Goal: Task Accomplishment & Management: Manage account settings

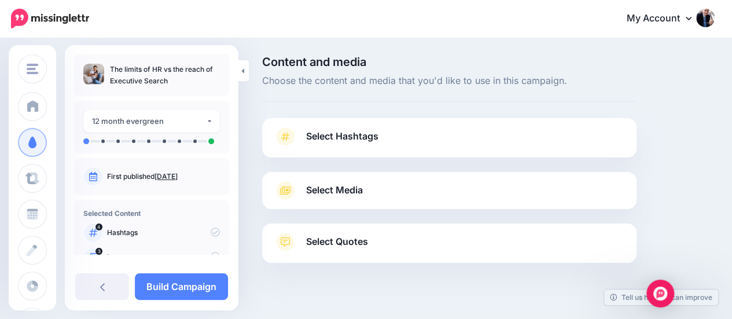
click at [354, 133] on span "Select Hashtags" at bounding box center [342, 136] width 72 height 16
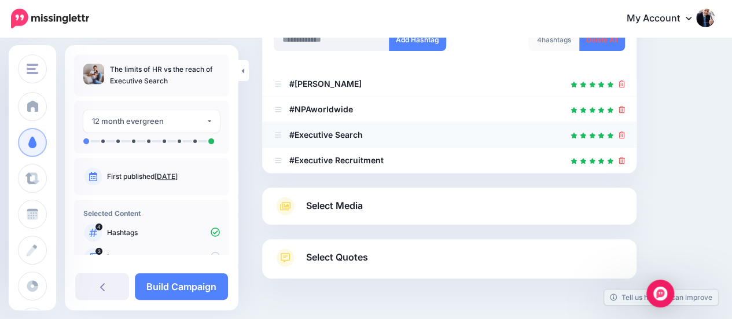
scroll to position [223, 0]
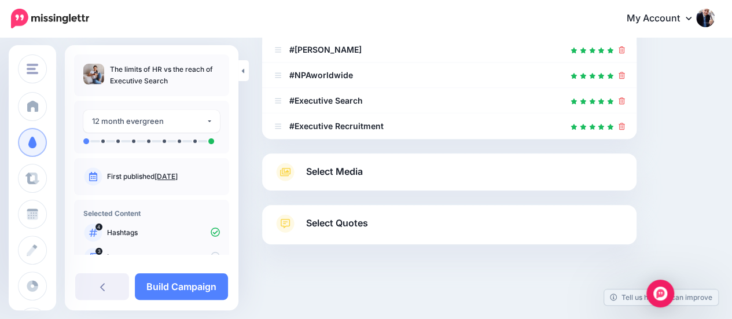
click at [410, 163] on link "Select Media" at bounding box center [449, 172] width 351 height 19
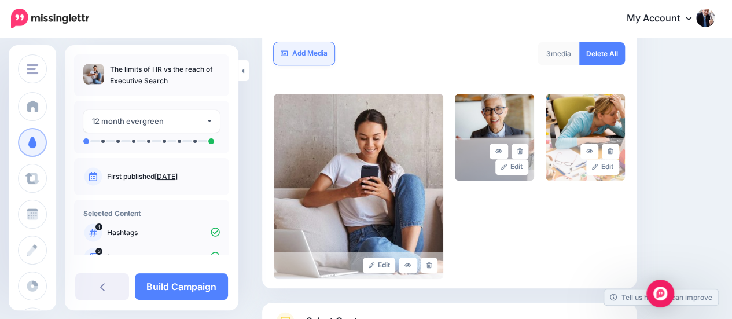
click at [296, 48] on link "Add Media" at bounding box center [304, 53] width 61 height 23
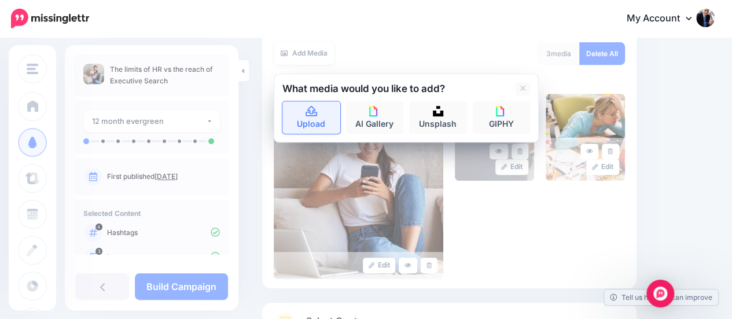
click at [315, 120] on link "Upload" at bounding box center [311, 117] width 58 height 32
click at [308, 112] on icon at bounding box center [312, 111] width 12 height 10
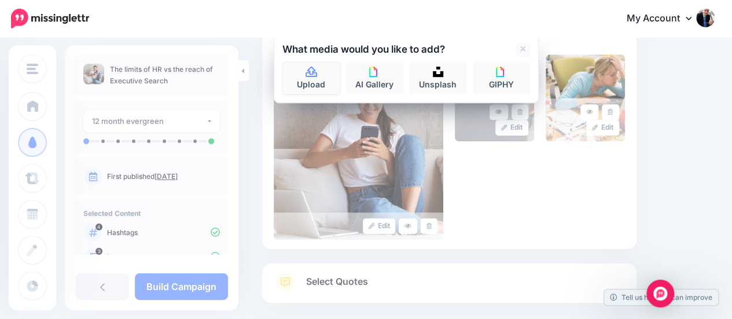
scroll to position [243, 0]
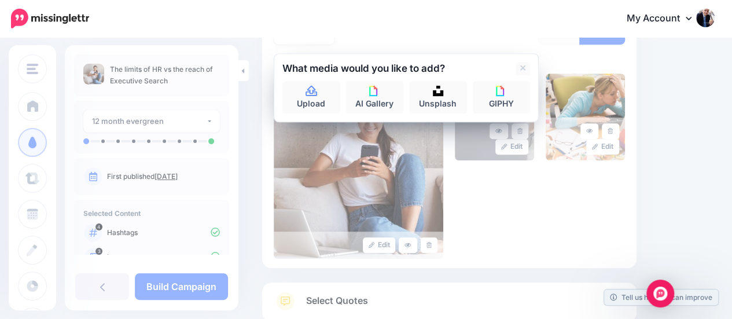
click at [513, 179] on div "Edit Edit Edit" at bounding box center [449, 165] width 351 height 185
click at [303, 87] on link "Upload" at bounding box center [311, 97] width 58 height 32
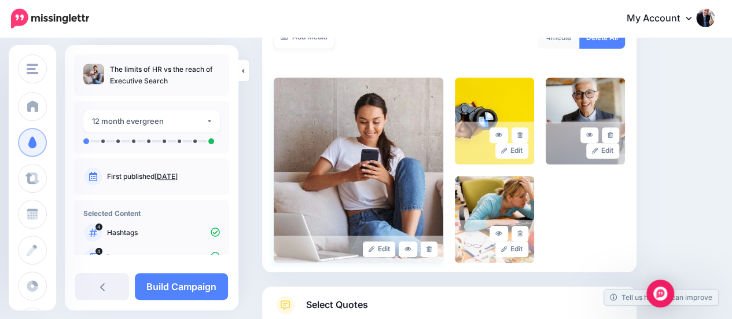
scroll to position [162, 0]
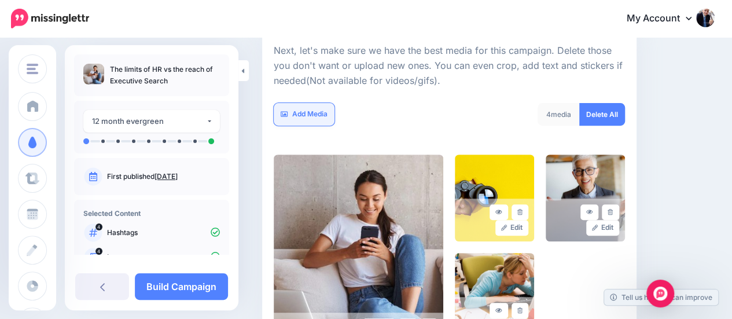
click at [295, 109] on link "Add Media" at bounding box center [304, 114] width 61 height 23
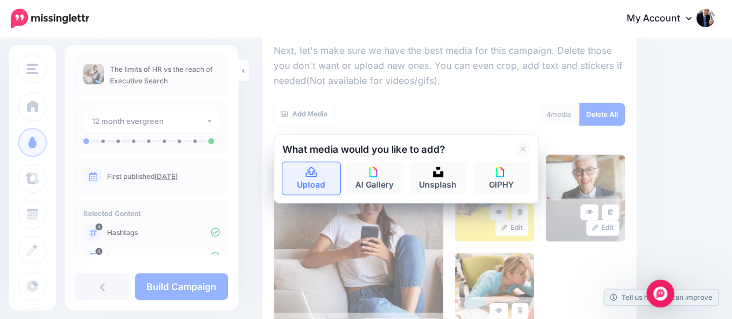
click at [315, 178] on link "Upload" at bounding box center [311, 178] width 58 height 32
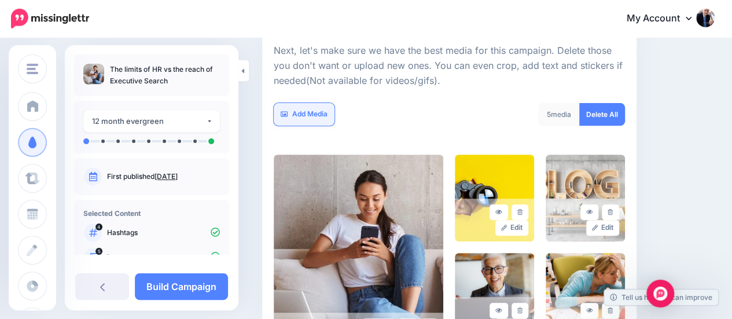
click at [315, 114] on link "Add Media" at bounding box center [304, 114] width 61 height 23
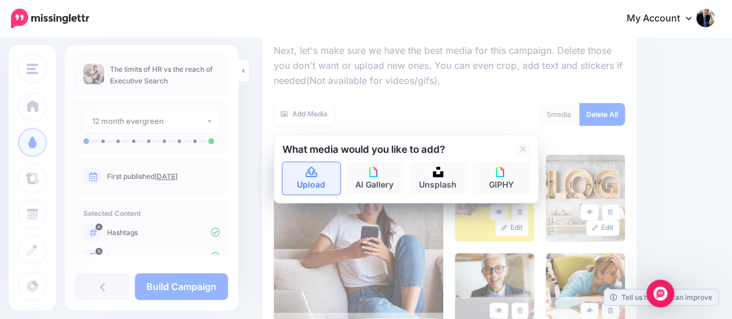
click at [308, 166] on link "Upload" at bounding box center [311, 178] width 58 height 32
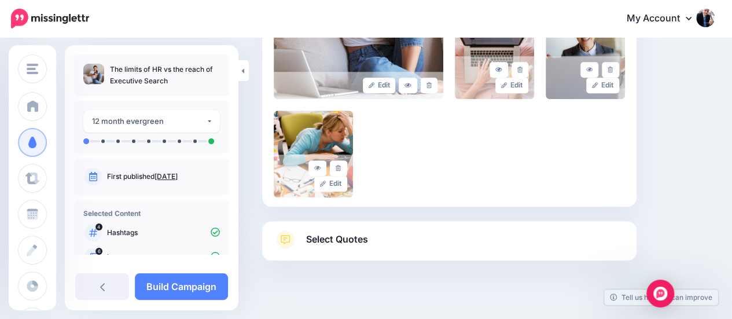
scroll to position [110, 0]
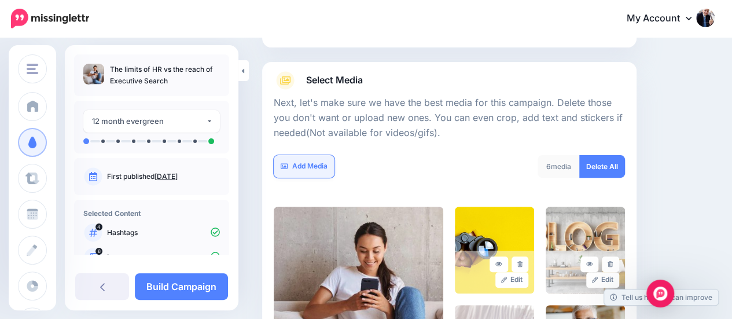
click at [297, 161] on link "Add Media" at bounding box center [304, 166] width 61 height 23
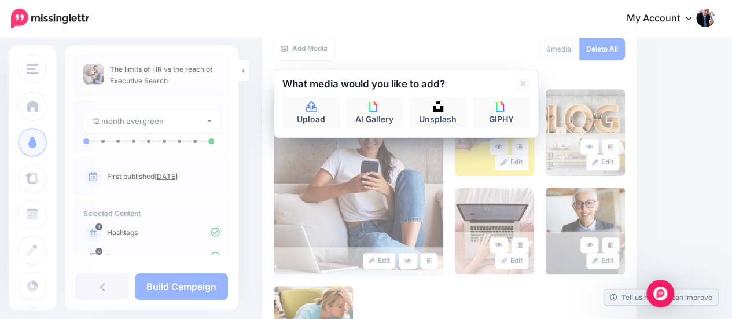
scroll to position [187, 0]
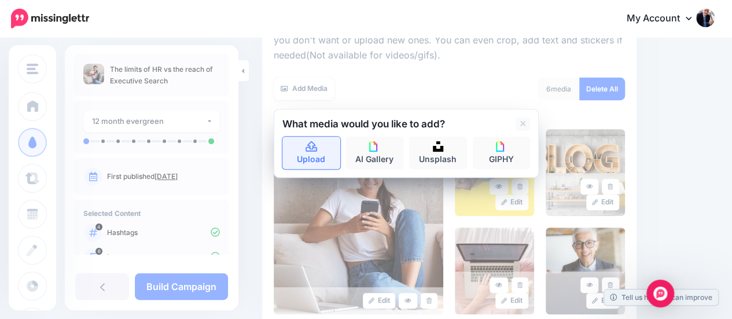
click at [305, 160] on link "Upload" at bounding box center [311, 153] width 58 height 32
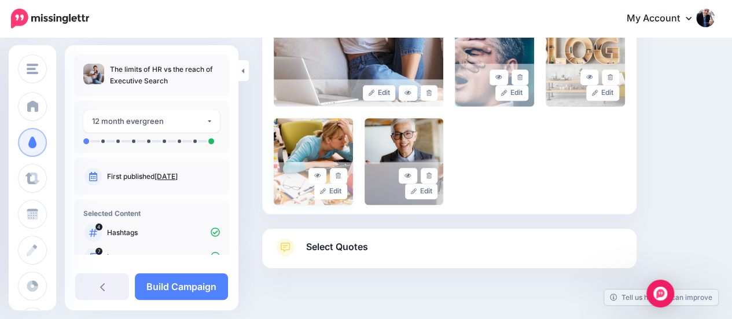
scroll to position [419, 0]
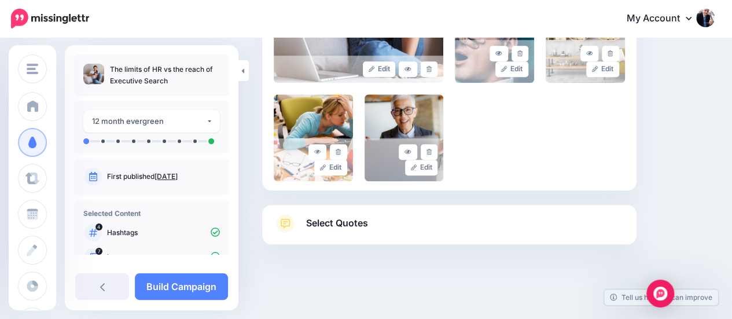
click at [338, 227] on span "Select Quotes" at bounding box center [337, 223] width 62 height 16
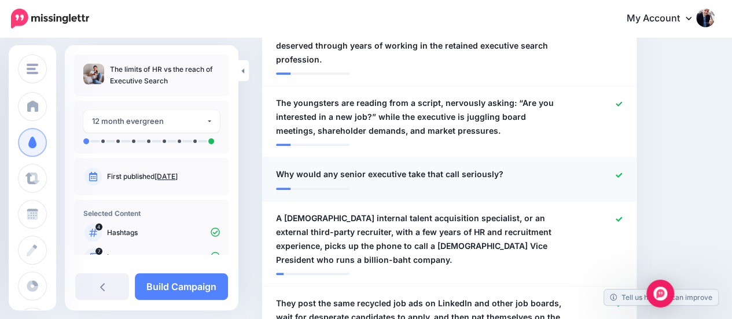
click at [622, 172] on icon at bounding box center [619, 174] width 6 height 5
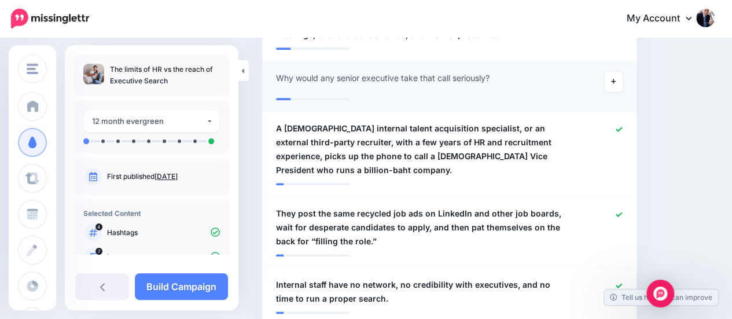
scroll to position [650, 0]
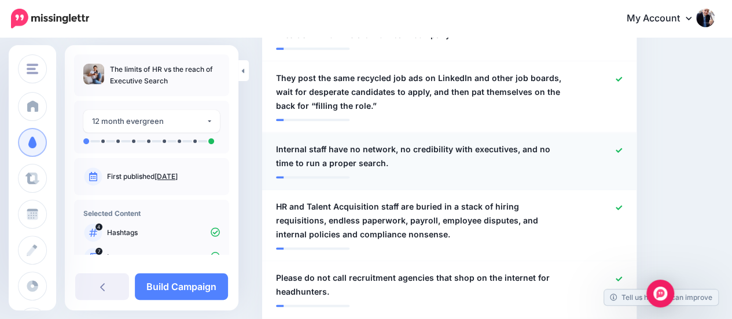
click at [622, 147] on icon at bounding box center [619, 150] width 6 height 6
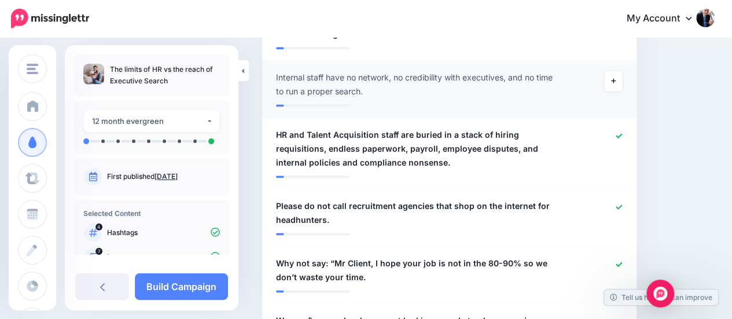
scroll to position [804, 0]
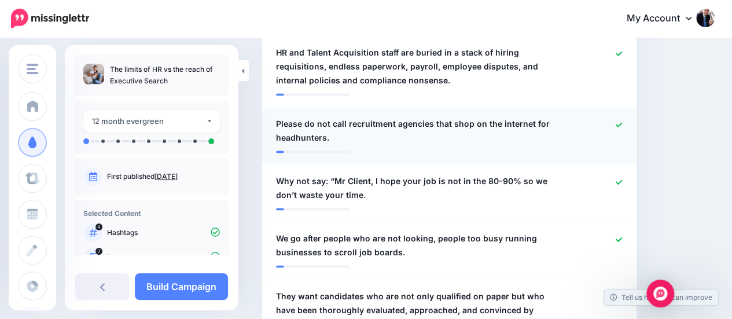
click at [428, 117] on span "Please do not call recruitment agencies that shop on the internet for headhunte…" at bounding box center [419, 131] width 286 height 28
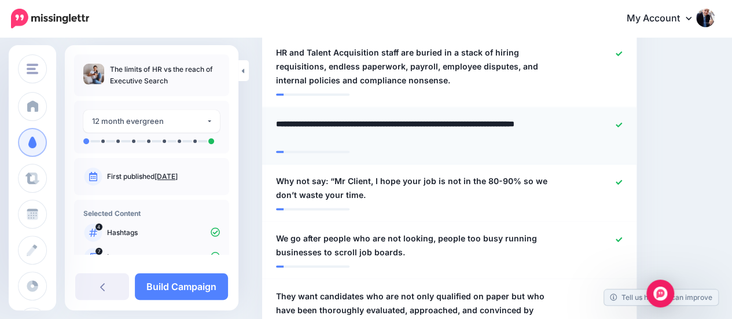
click at [425, 117] on textarea "**********" at bounding box center [422, 131] width 292 height 28
type textarea "**********"
click at [622, 179] on icon at bounding box center [619, 182] width 6 height 6
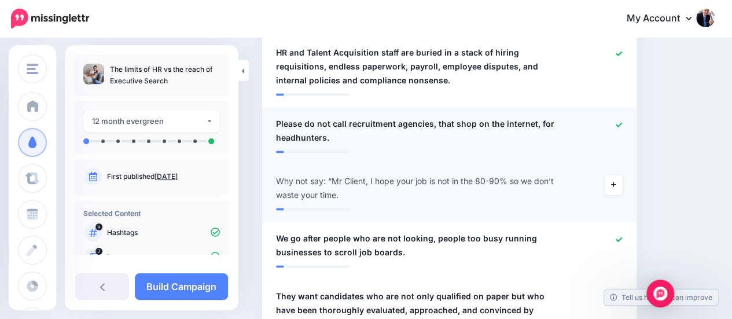
scroll to position [882, 0]
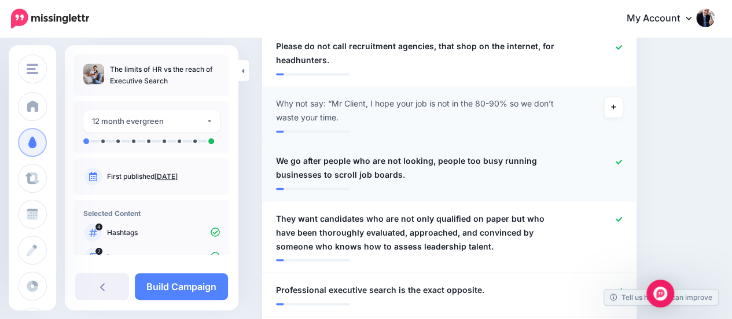
click at [622, 159] on icon at bounding box center [619, 162] width 6 height 6
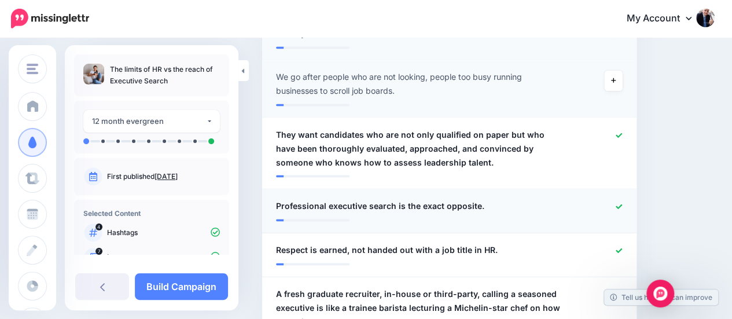
scroll to position [1036, 0]
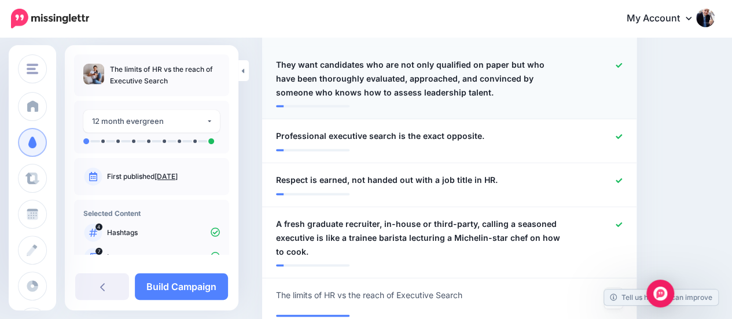
click at [622, 62] on icon at bounding box center [619, 65] width 6 height 6
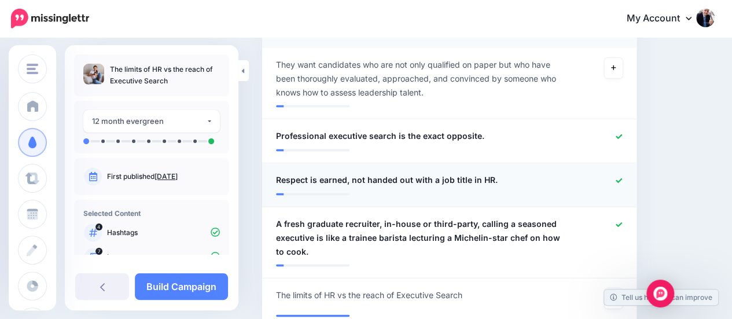
click at [622, 176] on link at bounding box center [619, 180] width 6 height 8
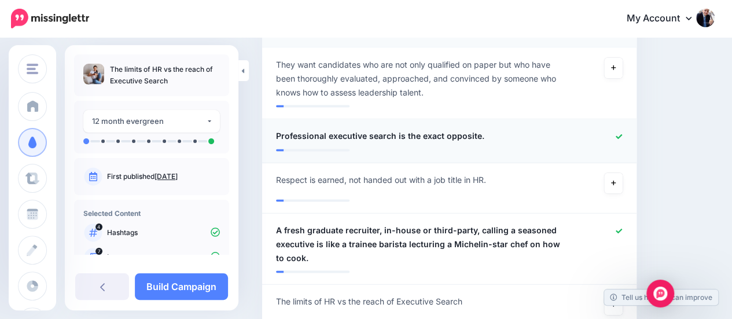
click at [622, 133] on icon at bounding box center [619, 136] width 6 height 6
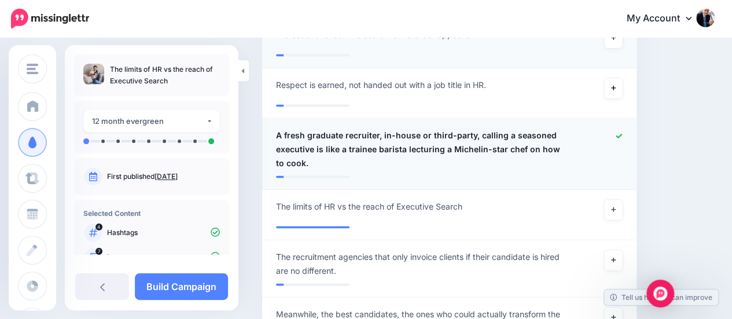
scroll to position [1190, 0]
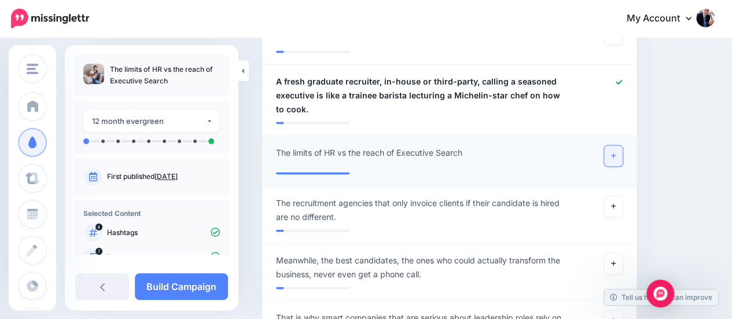
click at [616, 153] on icon at bounding box center [613, 155] width 5 height 5
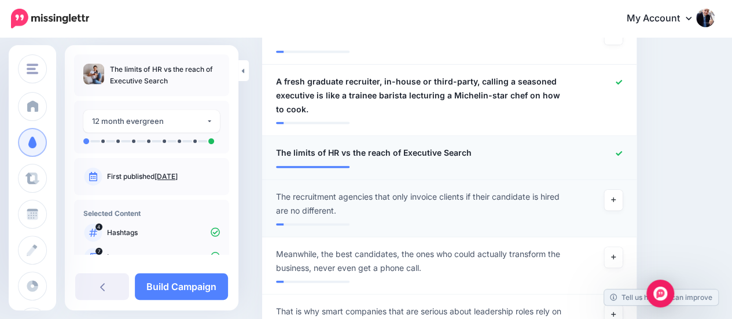
scroll to position [1345, 0]
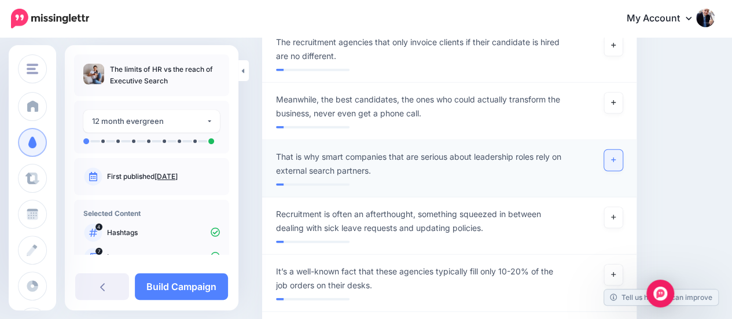
click at [616, 157] on icon at bounding box center [613, 160] width 5 height 6
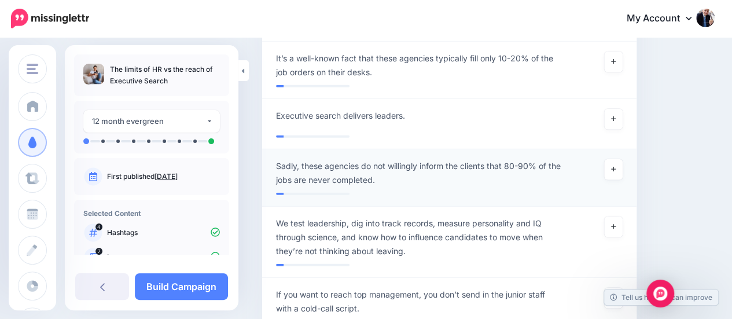
scroll to position [1576, 0]
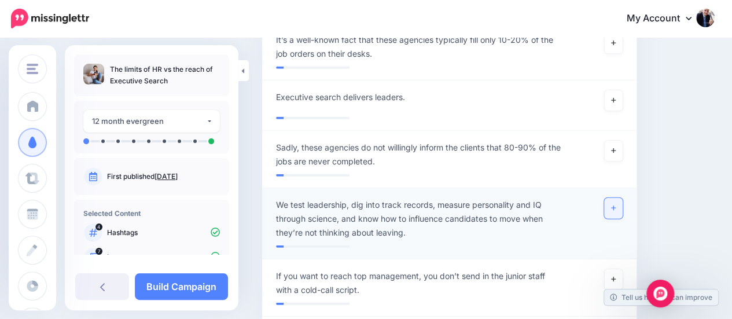
click at [616, 205] on icon at bounding box center [613, 208] width 5 height 6
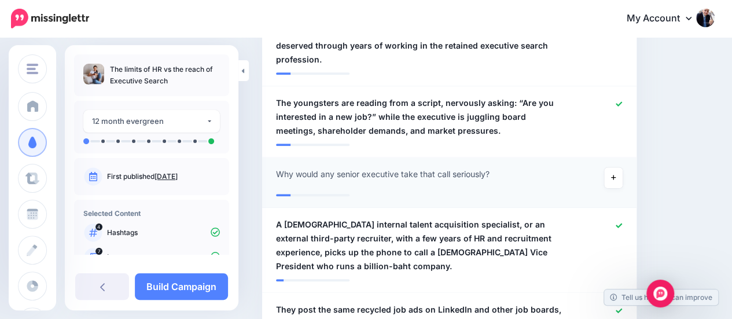
scroll to position [496, 0]
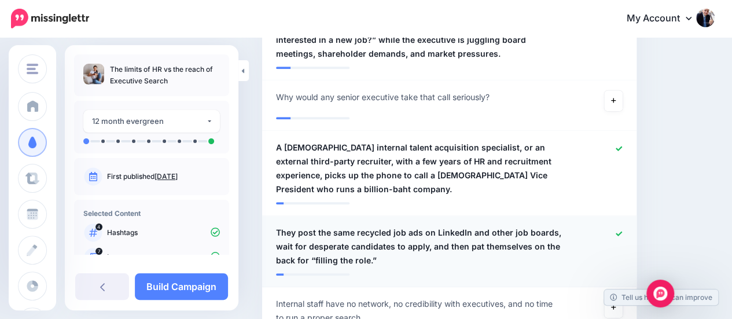
click at [622, 226] on div at bounding box center [601, 247] width 61 height 42
click at [622, 231] on icon at bounding box center [619, 233] width 6 height 5
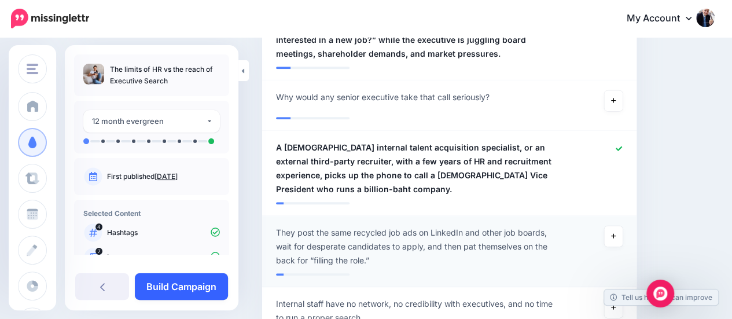
click at [170, 283] on link "Build Campaign" at bounding box center [181, 286] width 93 height 27
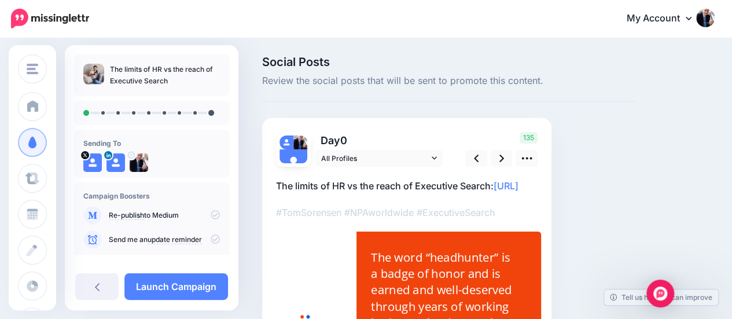
click at [490, 183] on p "The limits of HR vs the reach of Executive Search: https://lttr.ai/AjHNP" at bounding box center [407, 185] width 262 height 15
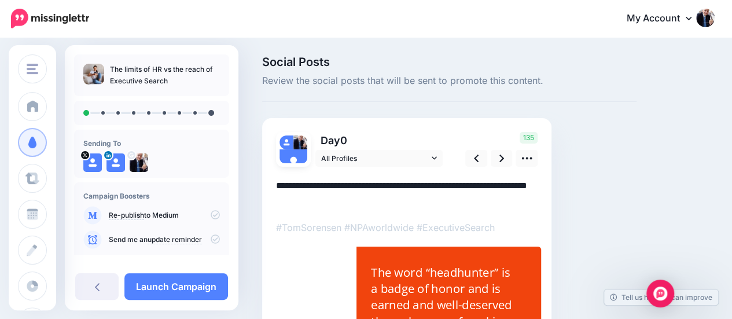
click at [493, 184] on textarea "**********" at bounding box center [407, 193] width 262 height 30
click at [500, 157] on icon at bounding box center [501, 158] width 5 height 12
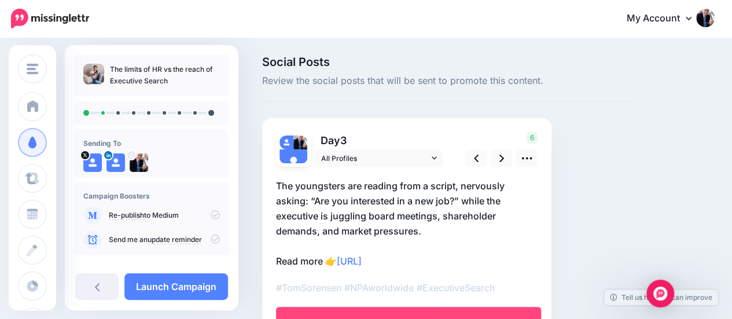
click at [292, 216] on p "The youngsters are reading from a script, nervously asking: “Are you interested…" at bounding box center [407, 223] width 262 height 90
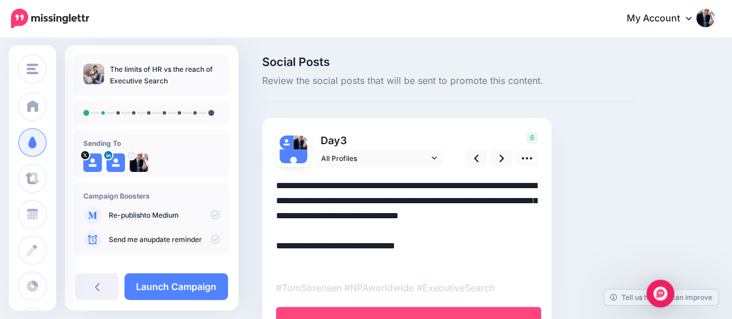
click at [292, 216] on textarea "**********" at bounding box center [407, 223] width 262 height 90
click at [511, 201] on textarea "**********" at bounding box center [407, 223] width 262 height 90
click at [324, 184] on textarea "**********" at bounding box center [407, 223] width 262 height 90
click at [462, 200] on textarea "**********" at bounding box center [407, 223] width 262 height 90
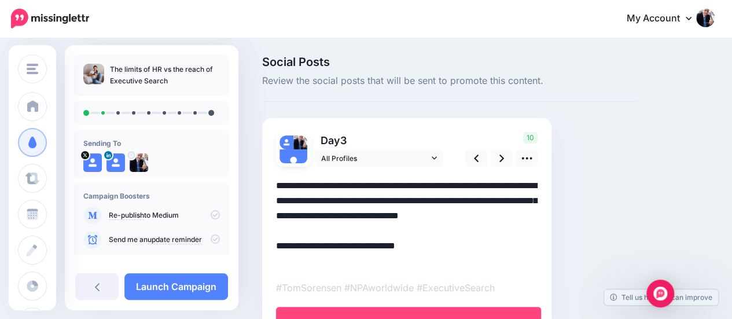
click at [402, 230] on textarea "**********" at bounding box center [407, 223] width 262 height 90
click at [504, 156] on link at bounding box center [502, 158] width 22 height 17
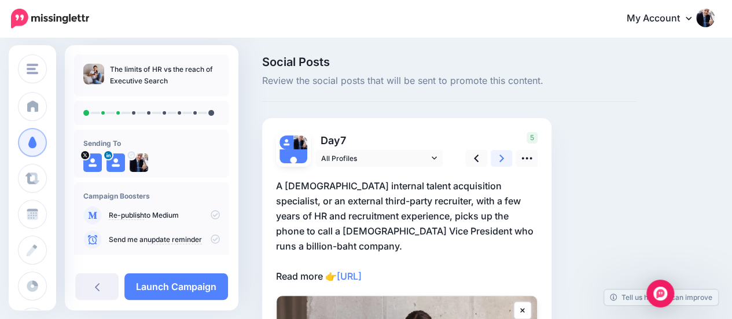
click at [503, 159] on link at bounding box center [502, 158] width 22 height 17
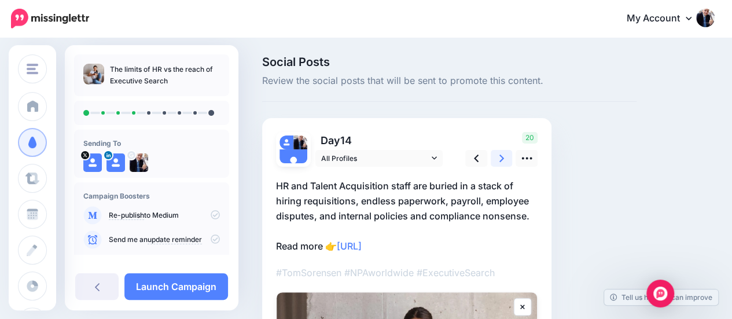
click at [504, 160] on link at bounding box center [502, 158] width 22 height 17
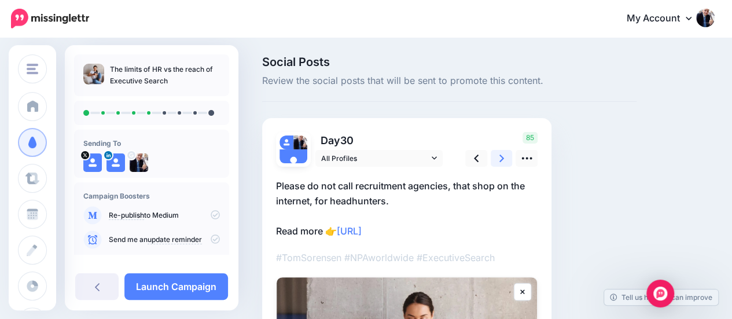
click at [502, 157] on icon at bounding box center [501, 159] width 5 height 8
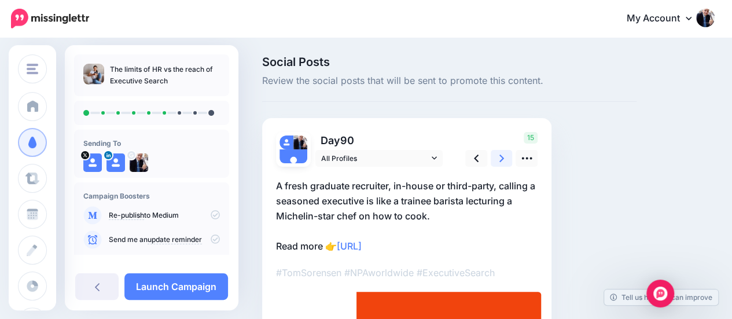
click at [502, 157] on icon at bounding box center [501, 159] width 5 height 8
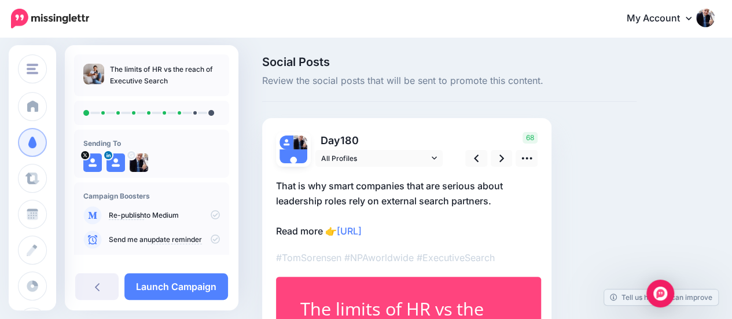
click at [491, 198] on p "That is why smart companies that are serious about leadership roles rely on ext…" at bounding box center [407, 208] width 262 height 60
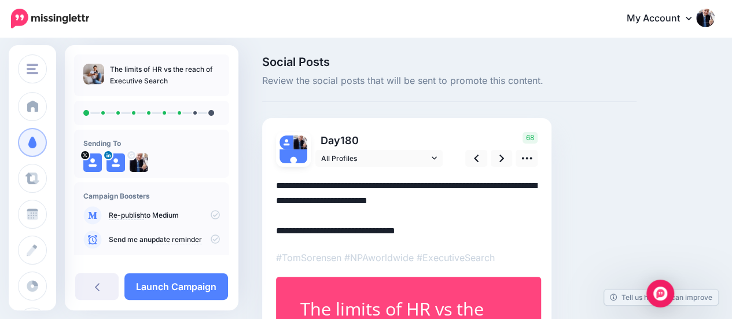
click at [359, 185] on textarea "**********" at bounding box center [407, 208] width 262 height 60
click at [491, 203] on textarea "**********" at bounding box center [407, 208] width 262 height 60
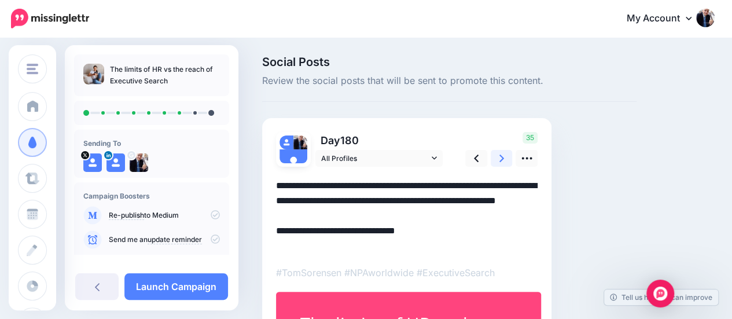
click at [503, 157] on link at bounding box center [502, 158] width 22 height 17
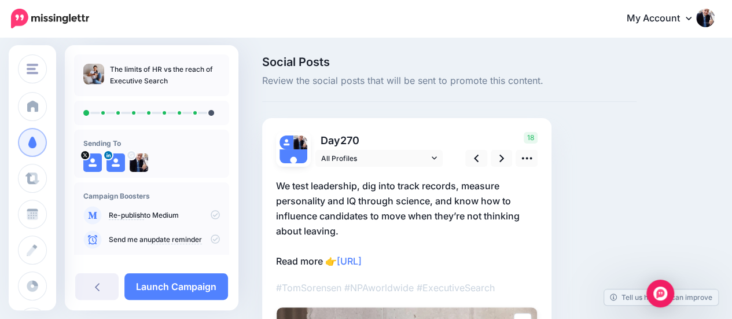
click at [290, 182] on p "We test leadership, dig into track records, measure personality and IQ through …" at bounding box center [407, 223] width 262 height 90
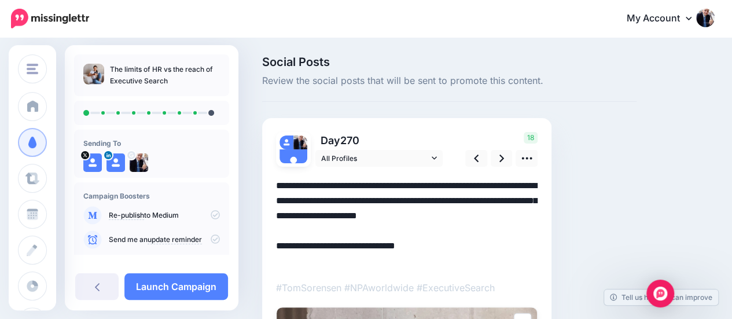
drag, startPoint x: 290, startPoint y: 187, endPoint x: 288, endPoint y: 204, distance: 17.5
click at [290, 188] on textarea "**********" at bounding box center [407, 223] width 262 height 90
type textarea "**********"
click at [500, 156] on icon at bounding box center [501, 158] width 5 height 12
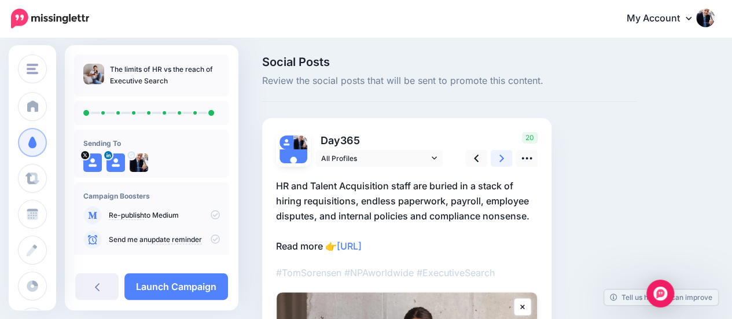
click at [502, 158] on icon at bounding box center [501, 159] width 5 height 8
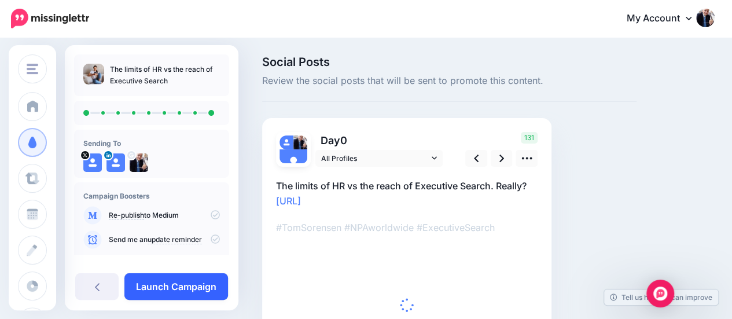
click at [180, 279] on link "Launch Campaign" at bounding box center [176, 286] width 104 height 27
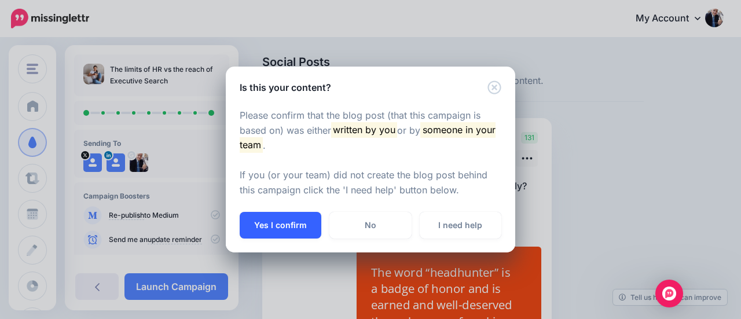
click at [263, 225] on button "Yes I confirm" at bounding box center [281, 225] width 82 height 27
